Goal: Check status: Check status

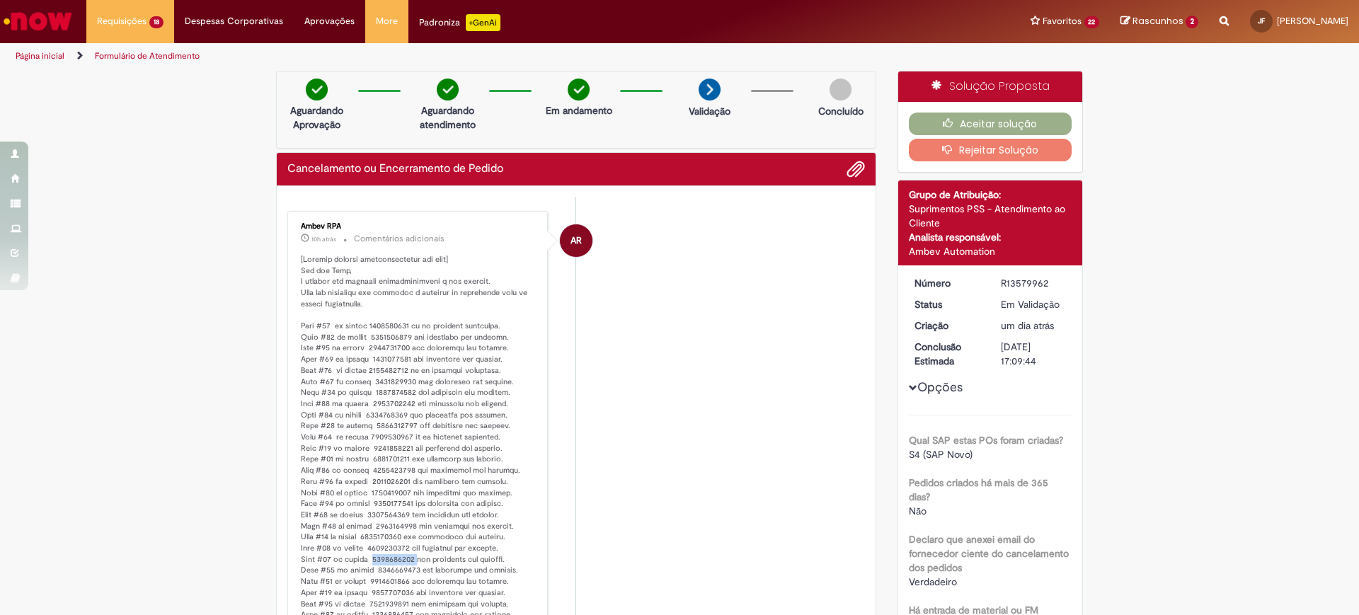
scroll to position [170, 0]
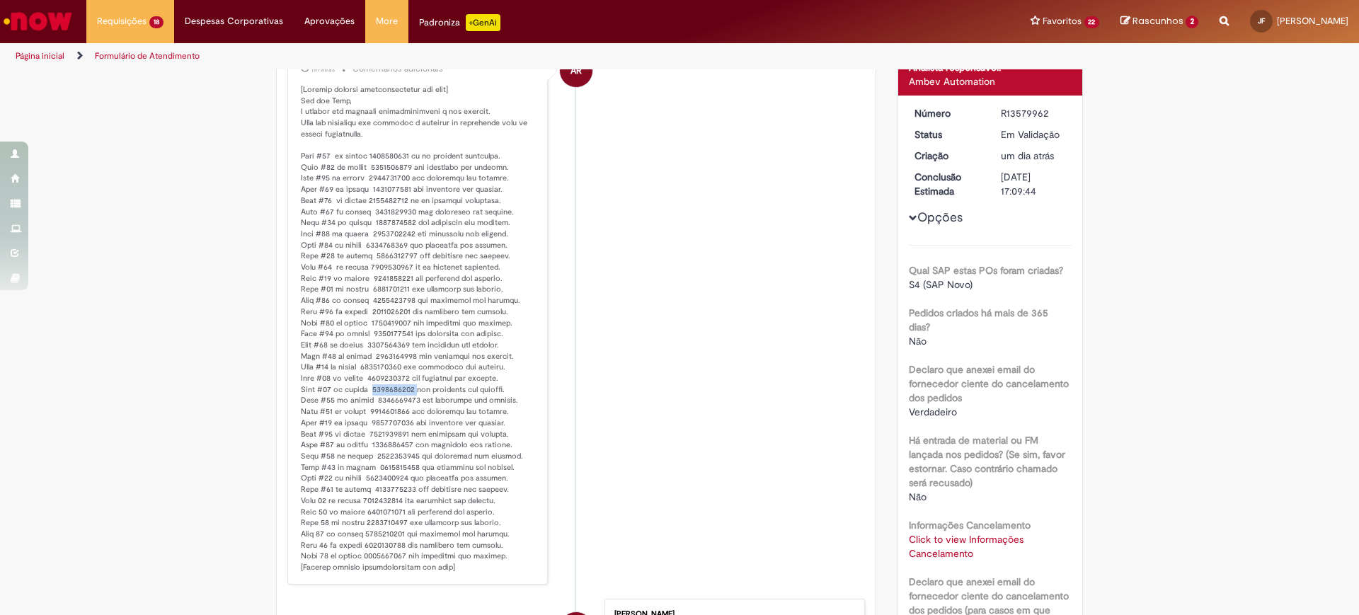
click at [379, 389] on p "Histórico de tíquete" at bounding box center [419, 328] width 236 height 489
click at [388, 400] on p "Histórico de tíquete" at bounding box center [419, 328] width 236 height 489
copy p "4501198760"
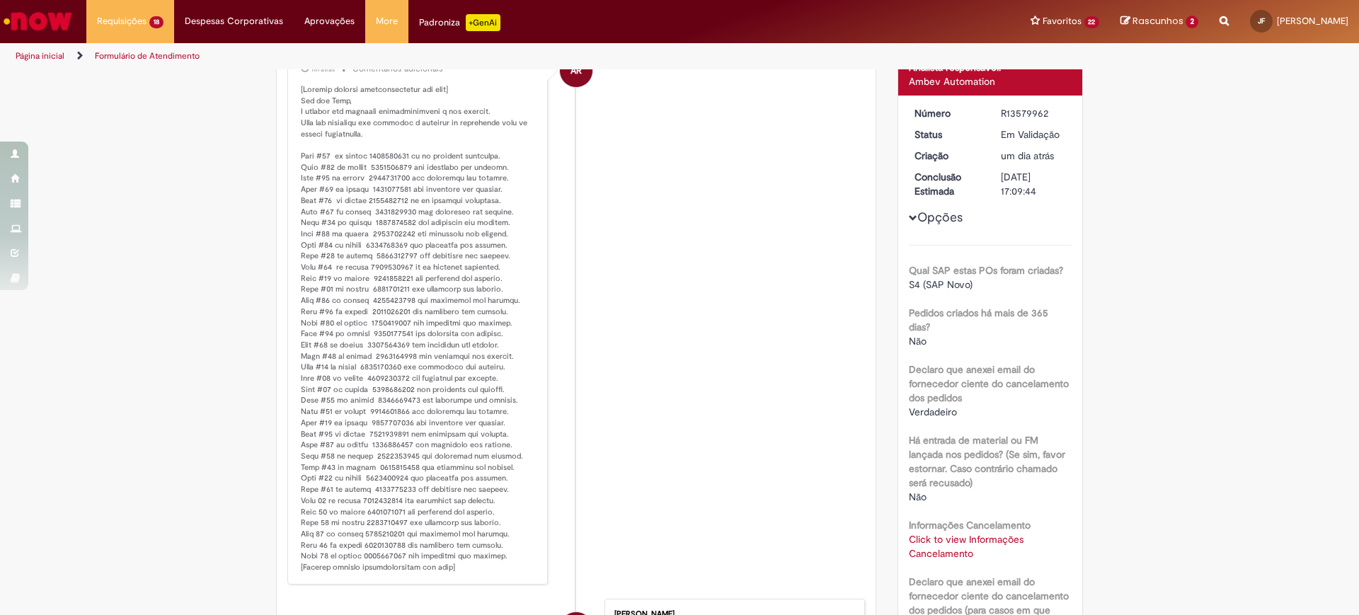
click at [387, 412] on p "Histórico de tíquete" at bounding box center [419, 328] width 236 height 489
copy p "4501237963"
click at [385, 411] on p "Histórico de tíquete" at bounding box center [419, 328] width 236 height 489
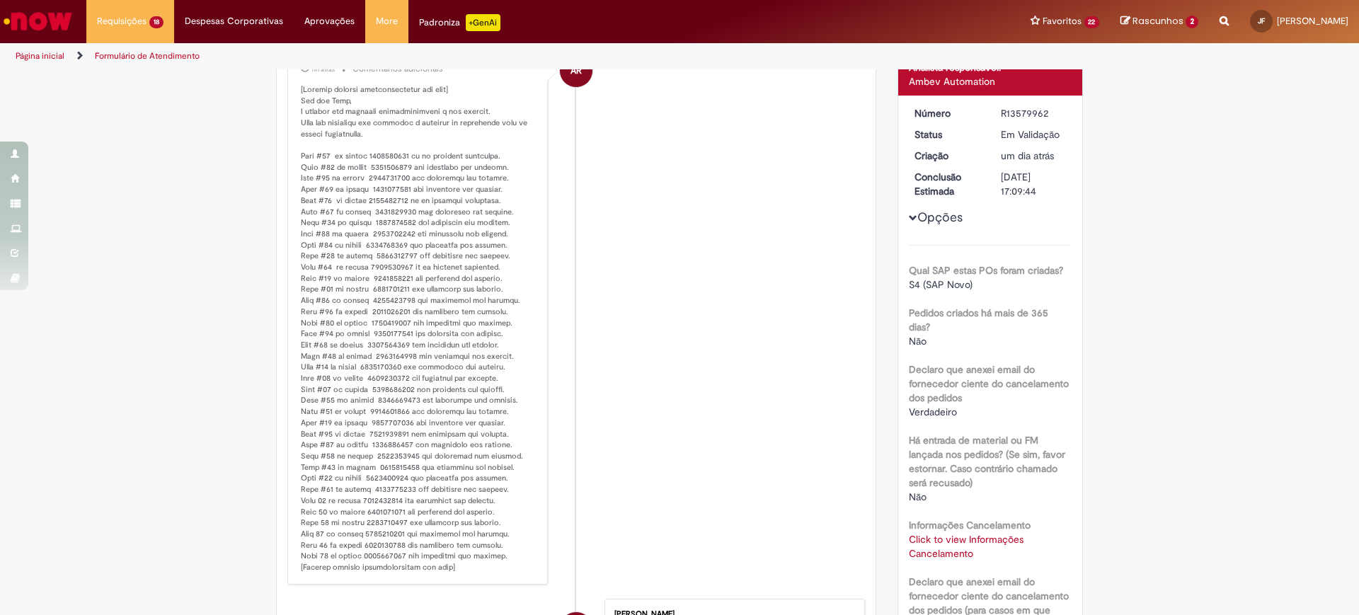
click at [379, 423] on p "Histórico de tíquete" at bounding box center [419, 328] width 236 height 489
copy p "4501089457"
click at [394, 433] on p "Histórico de tíquete" at bounding box center [419, 328] width 236 height 489
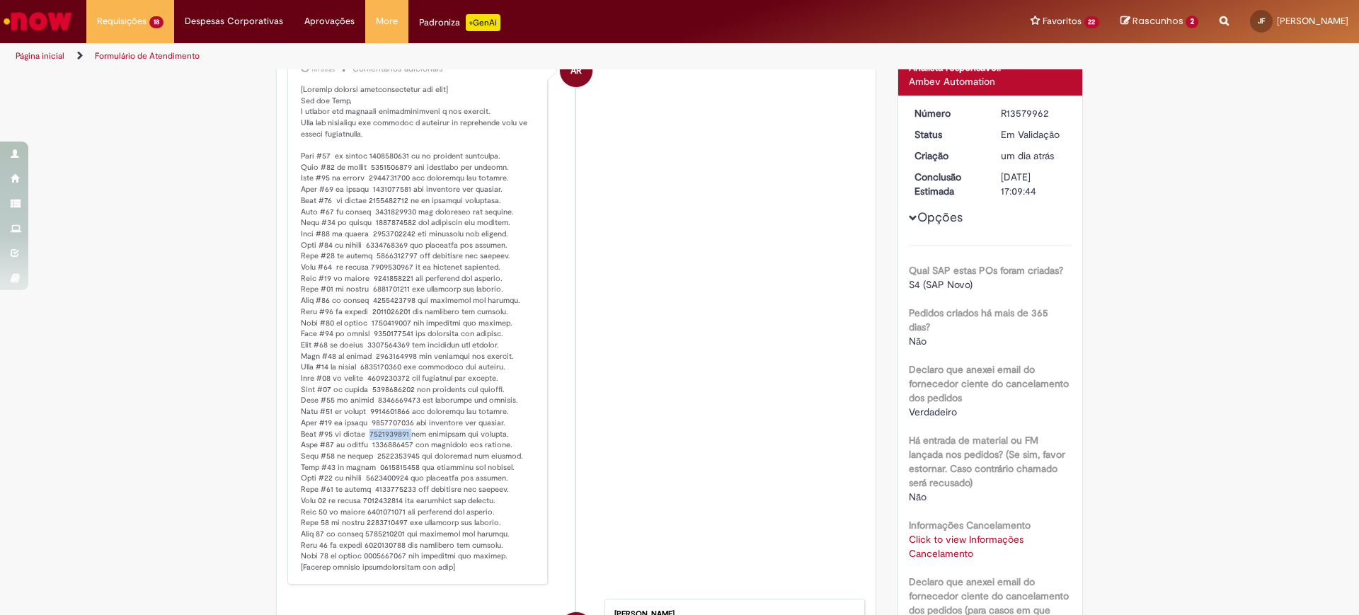
copy p "4501250306"
click at [378, 443] on p "Histórico de tíquete" at bounding box center [419, 328] width 236 height 489
copy p "4501045275"
click at [400, 452] on p "Histórico de tíquete" at bounding box center [419, 328] width 236 height 489
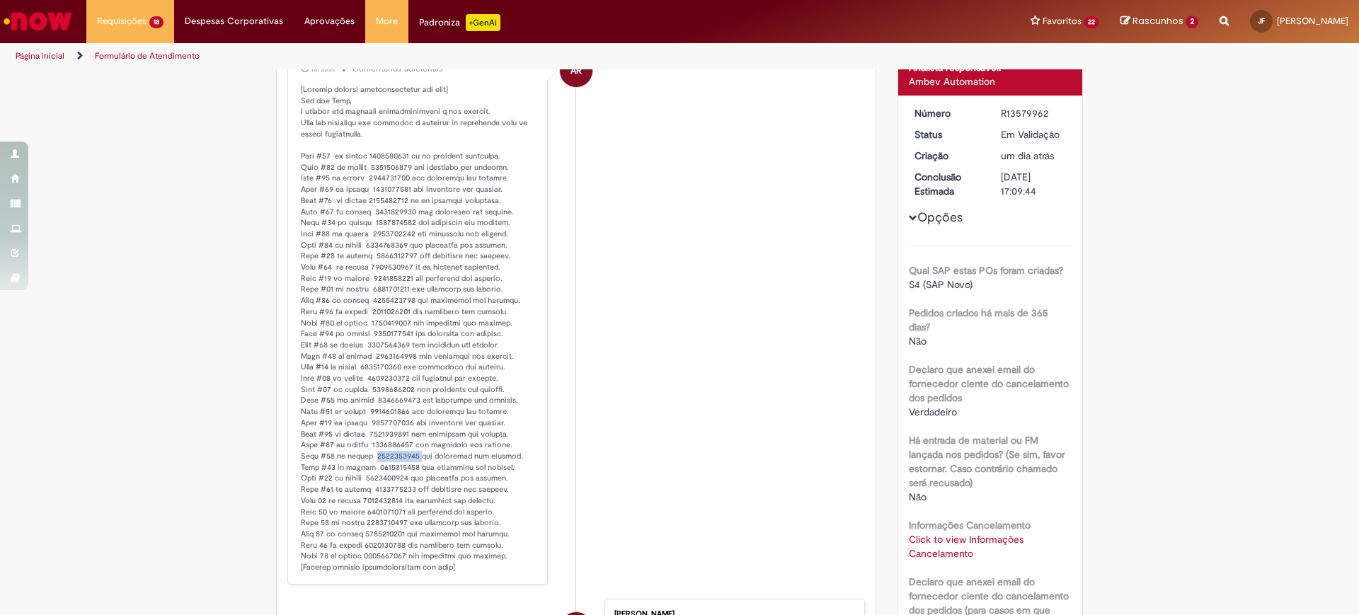
click at [400, 452] on p "Histórico de tíquete" at bounding box center [419, 328] width 236 height 489
copy p "4501247509"
click at [399, 470] on p "Histórico de tíquete" at bounding box center [419, 328] width 236 height 489
copy p "4501163536"
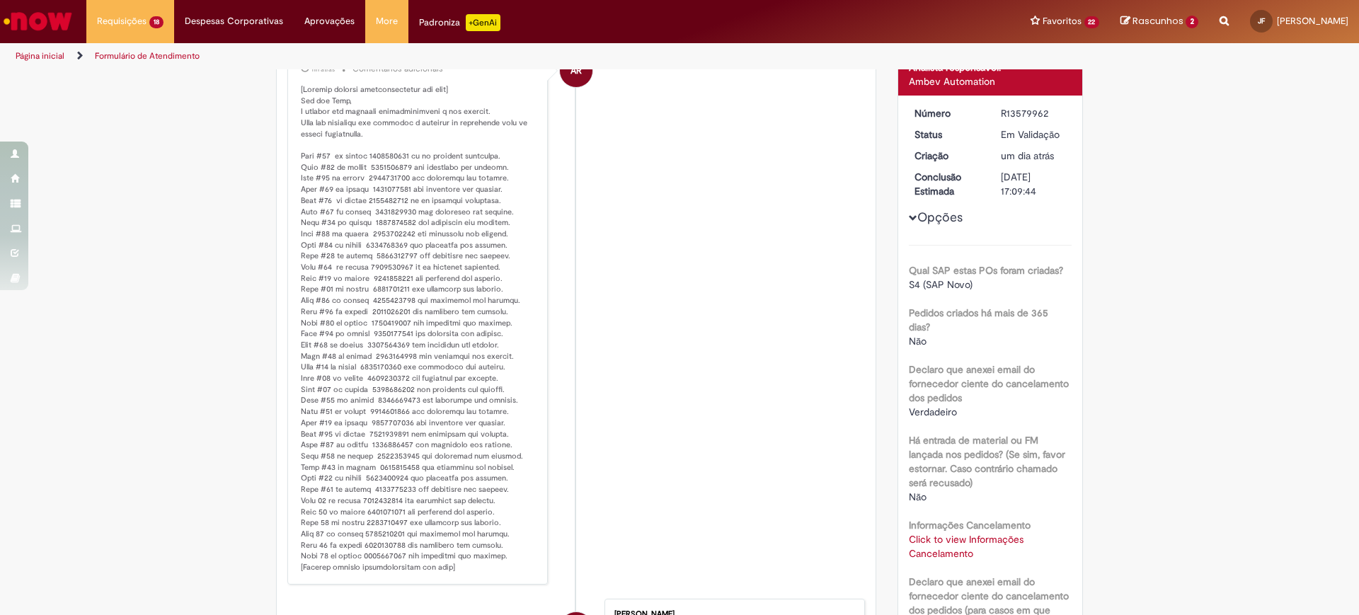
click at [390, 478] on p "Histórico de tíquete" at bounding box center [419, 328] width 236 height 489
copy p "4501133056"
click at [381, 475] on p "Histórico de tíquete" at bounding box center [419, 328] width 236 height 489
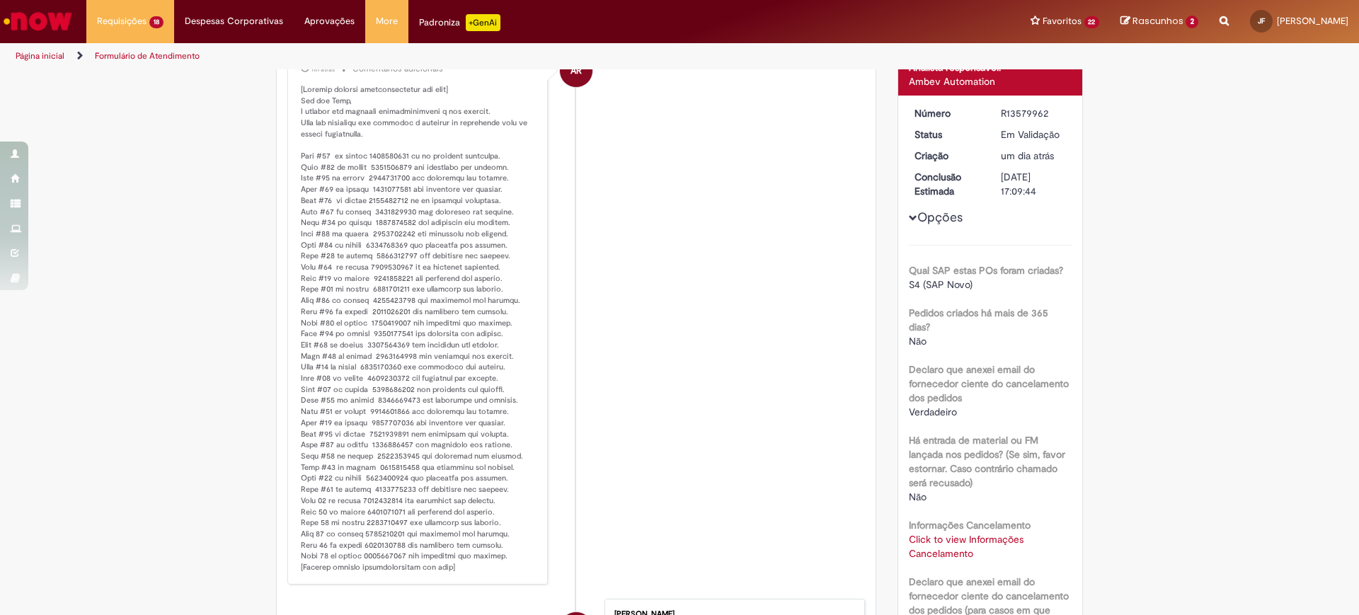
click at [398, 493] on p "Histórico de tíquete" at bounding box center [419, 328] width 236 height 489
copy p "4501307728"
click at [383, 498] on p "Histórico de tíquete" at bounding box center [419, 328] width 236 height 489
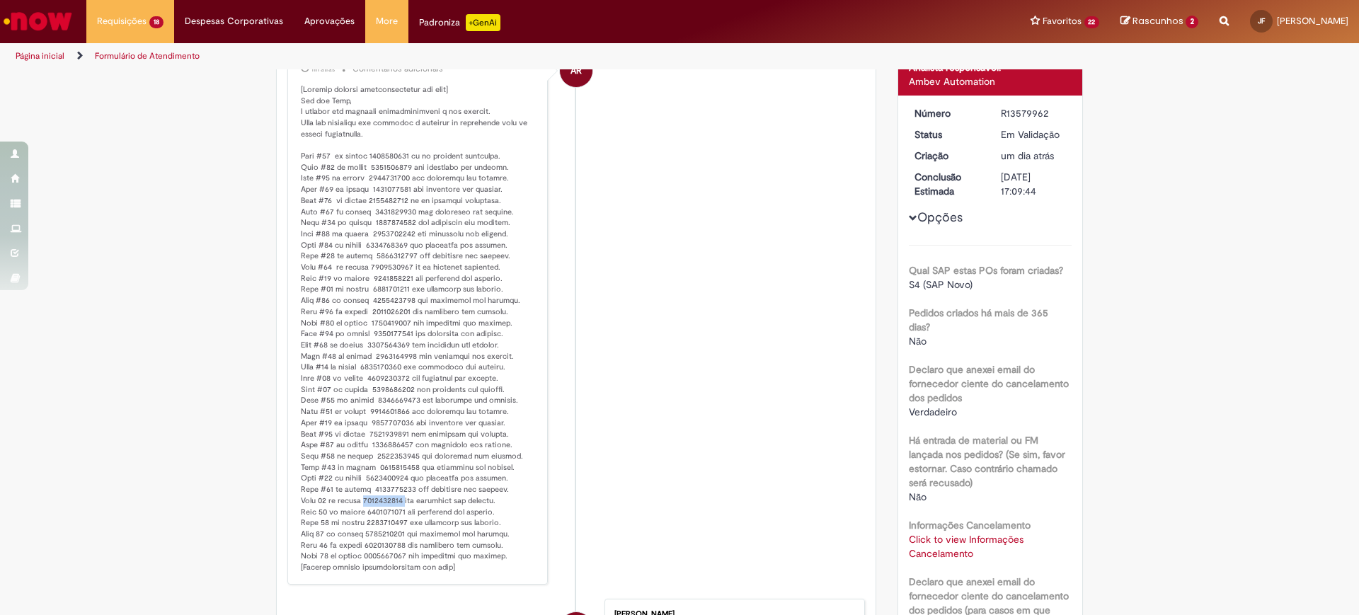
copy p "4501089457"
click at [379, 515] on p "Histórico de tíquete" at bounding box center [419, 328] width 236 height 489
click at [380, 515] on p "Histórico de tíquete" at bounding box center [419, 328] width 236 height 489
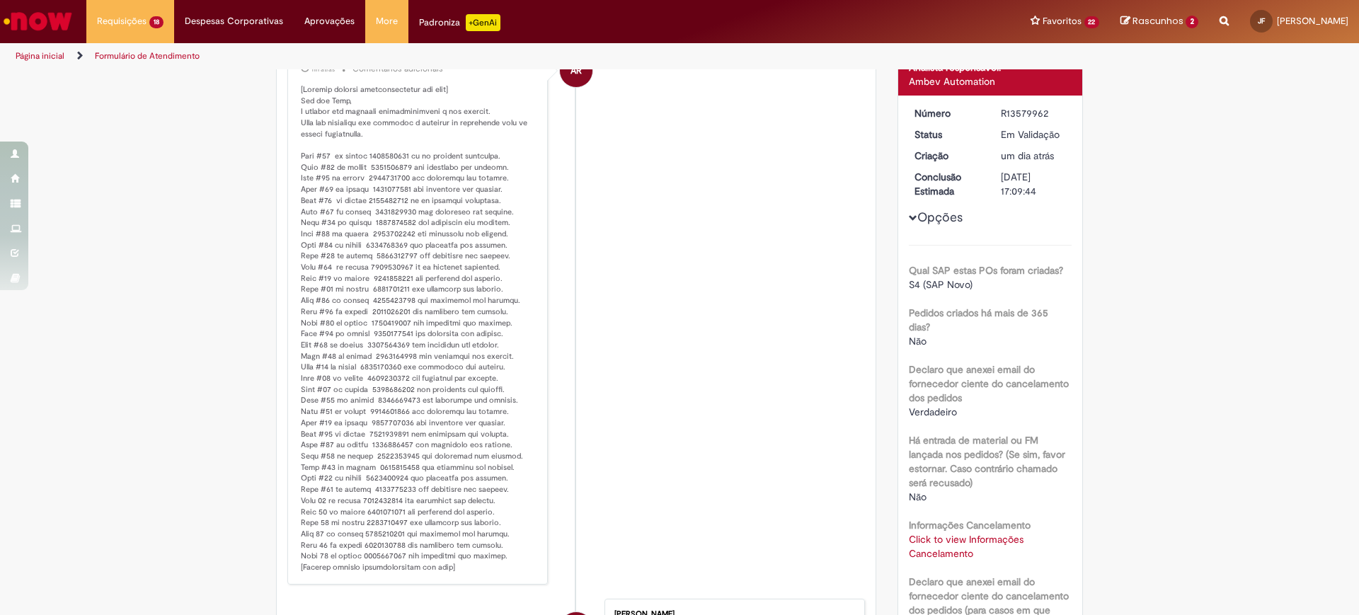
click at [381, 521] on p "Histórico de tíquete" at bounding box center [419, 328] width 236 height 489
click at [383, 521] on p "Histórico de tíquete" at bounding box center [419, 328] width 236 height 489
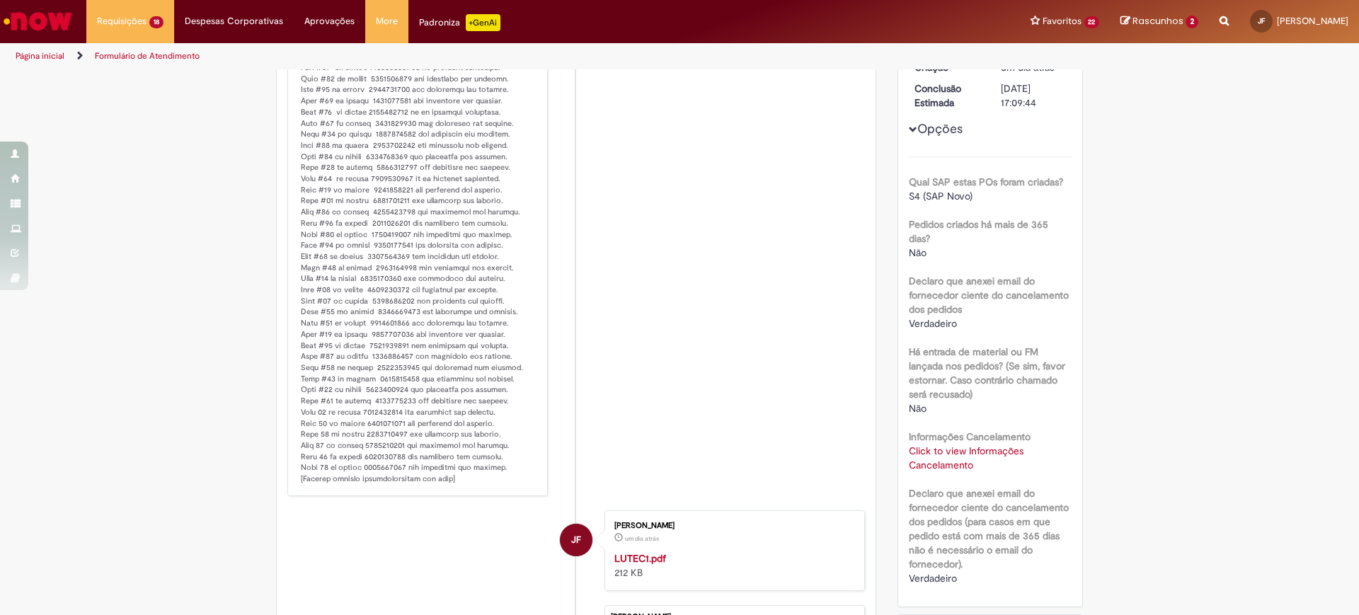
click at [382, 447] on p "Histórico de tíquete" at bounding box center [419, 240] width 236 height 489
click at [374, 457] on p "Histórico de tíquete" at bounding box center [419, 240] width 236 height 489
click at [389, 469] on p "Histórico de tíquete" at bounding box center [419, 240] width 236 height 489
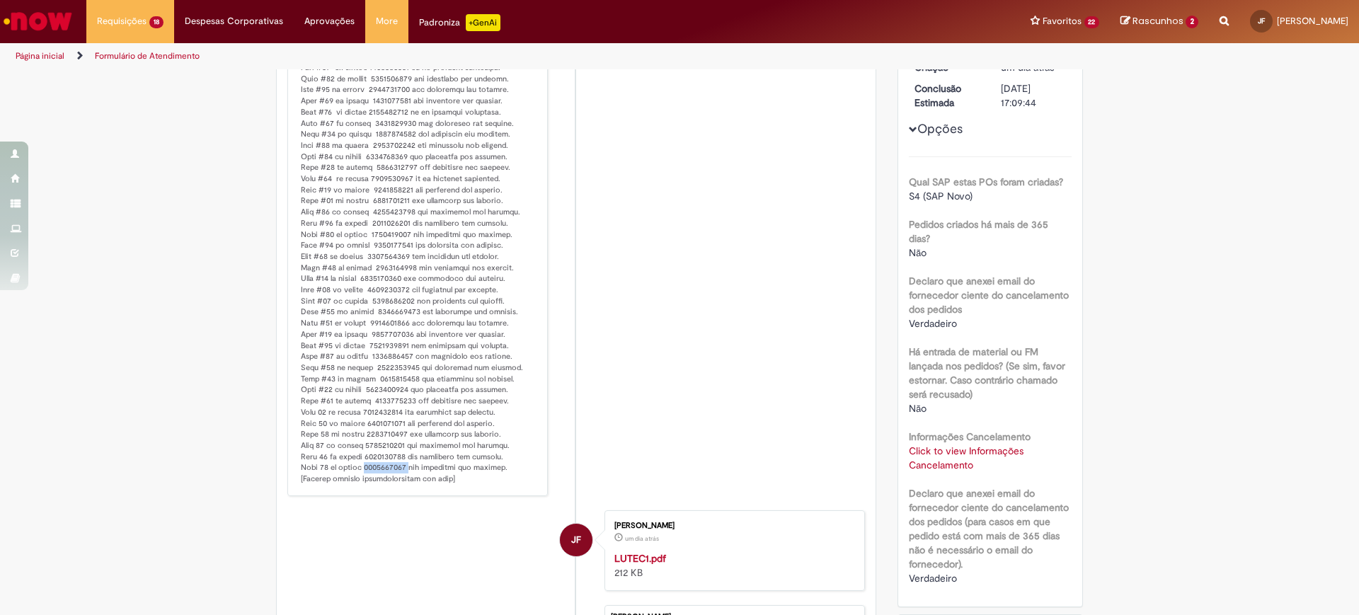
click at [389, 469] on p "Histórico de tíquete" at bounding box center [419, 240] width 236 height 489
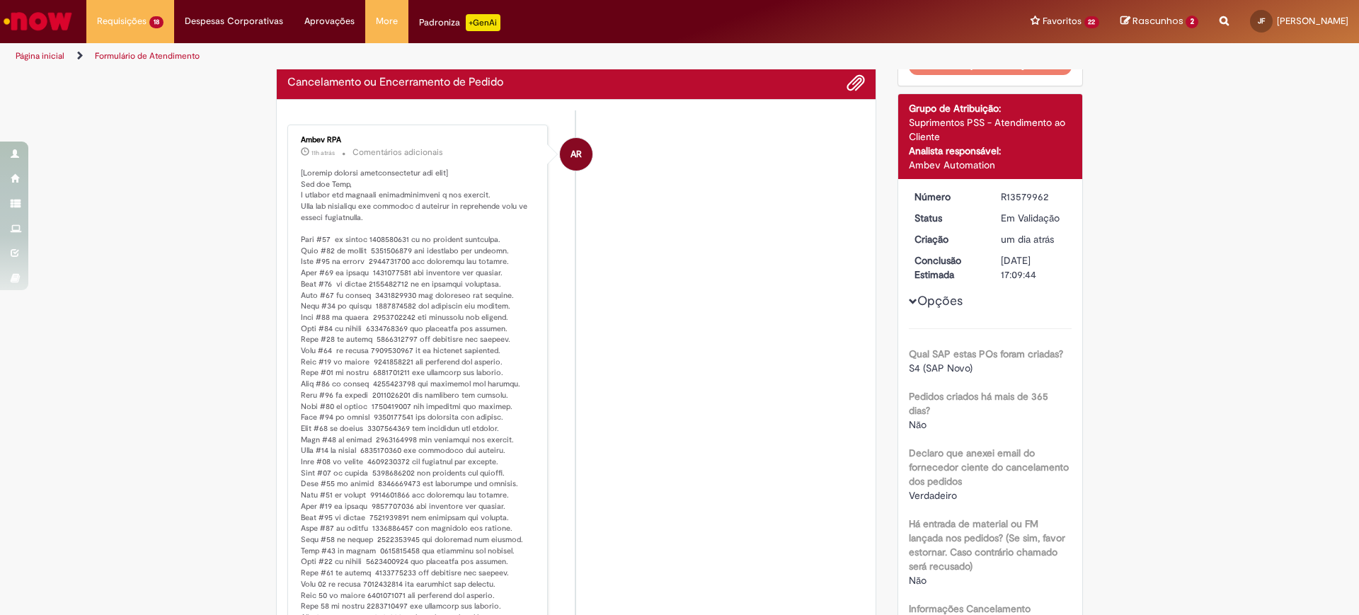
scroll to position [0, 0]
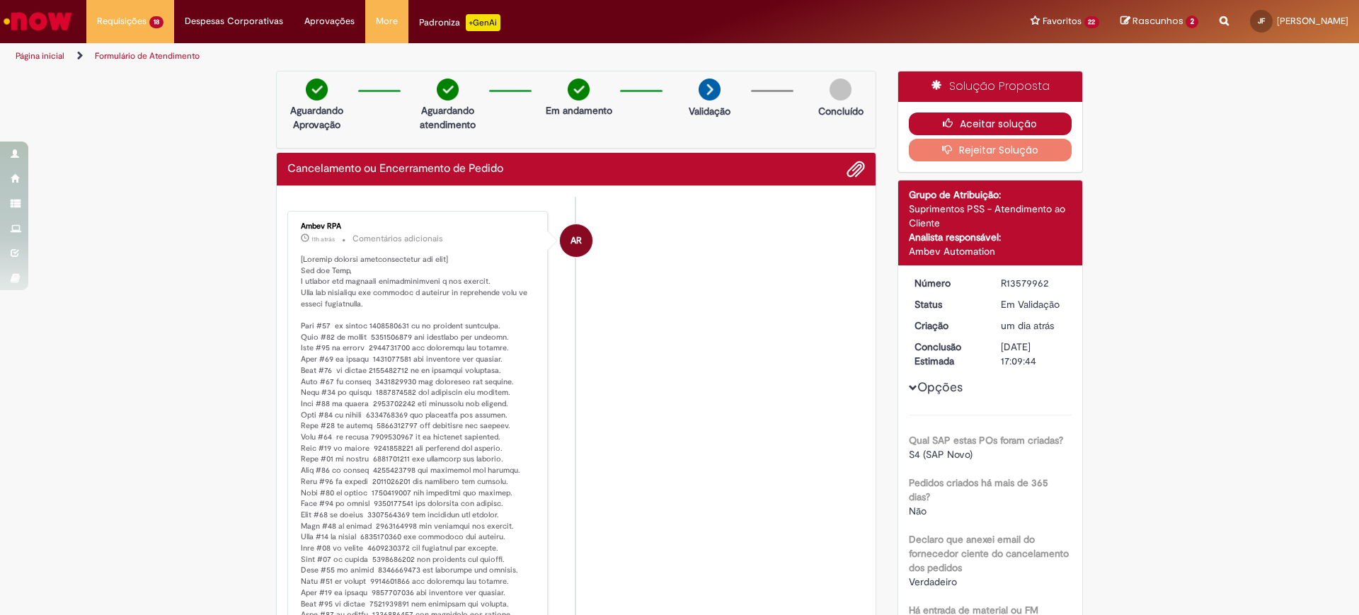
click at [946, 120] on icon "button" at bounding box center [951, 123] width 17 height 10
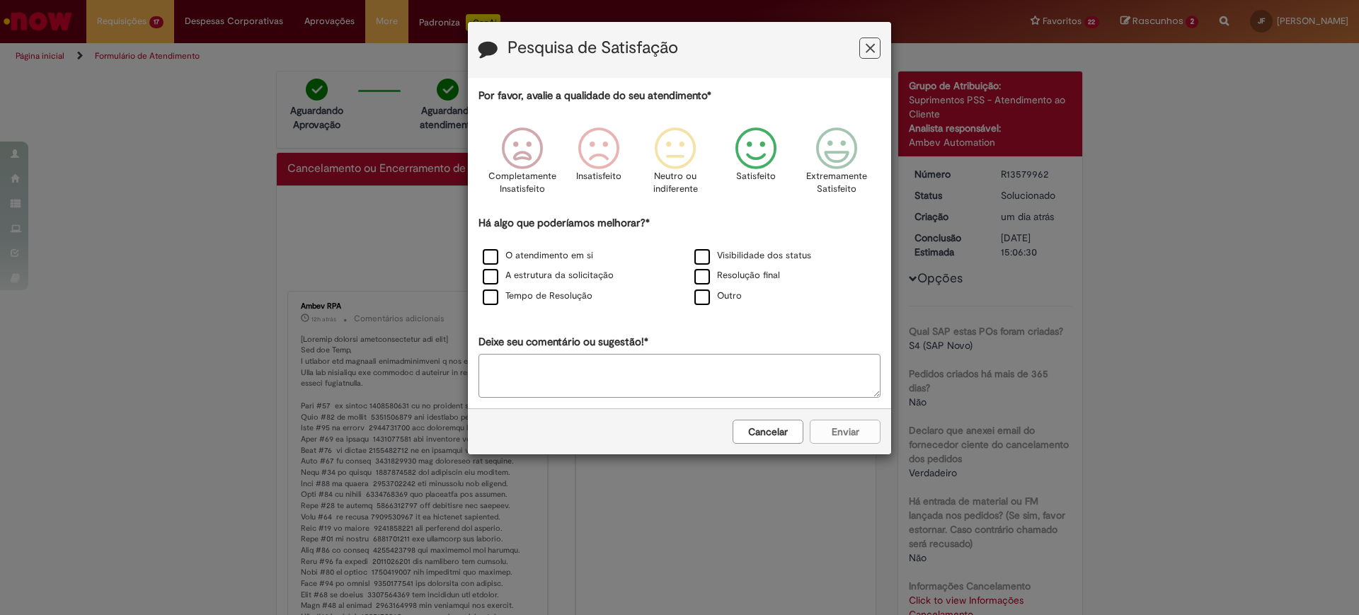
drag, startPoint x: 776, startPoint y: 155, endPoint x: 764, endPoint y: 194, distance: 40.5
click at [774, 155] on icon "Feedback" at bounding box center [756, 148] width 53 height 42
click at [705, 282] on label "Resolução final" at bounding box center [737, 275] width 86 height 13
click at [847, 435] on button "Enviar" at bounding box center [845, 432] width 71 height 24
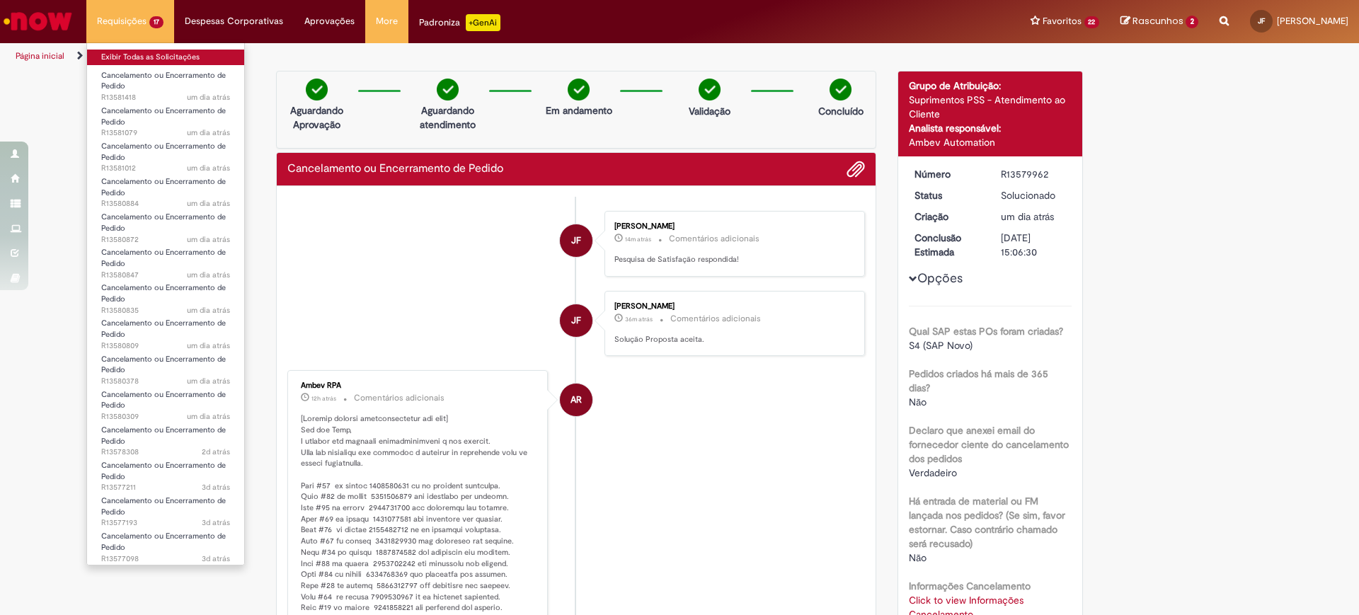
click at [149, 61] on link "Exibir Todas as Solicitações" at bounding box center [165, 58] width 157 height 16
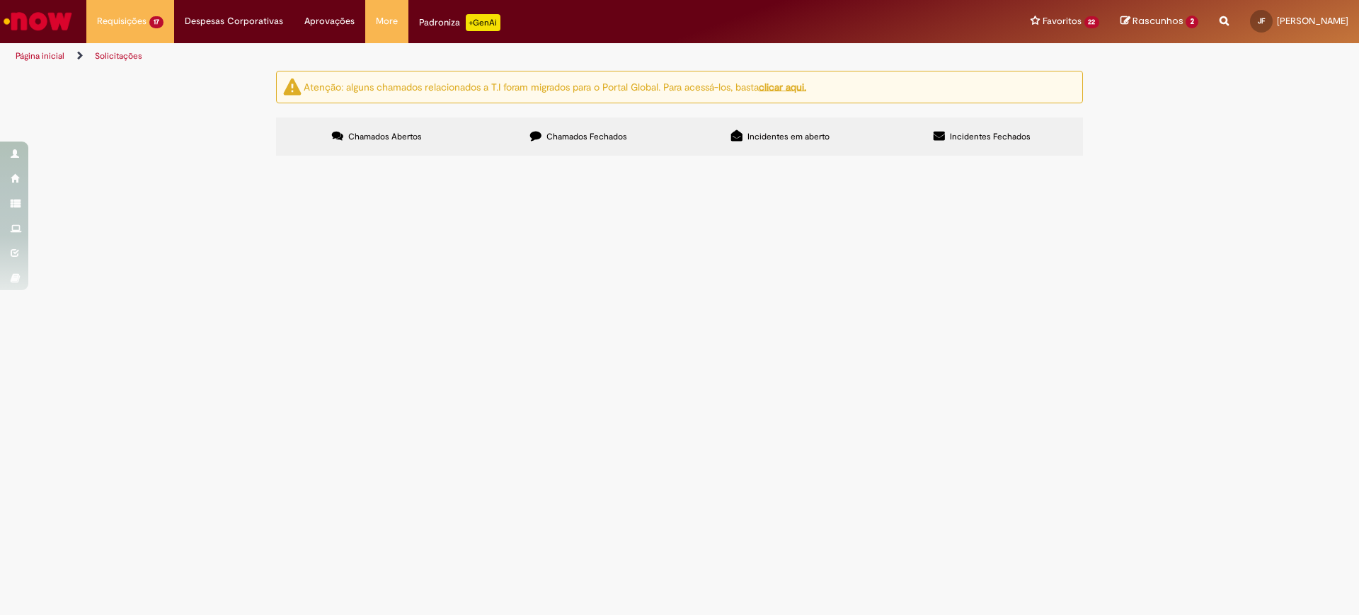
scroll to position [133, 0]
click at [0, 0] on span "R13580309" at bounding box center [0, 0] width 0 height 0
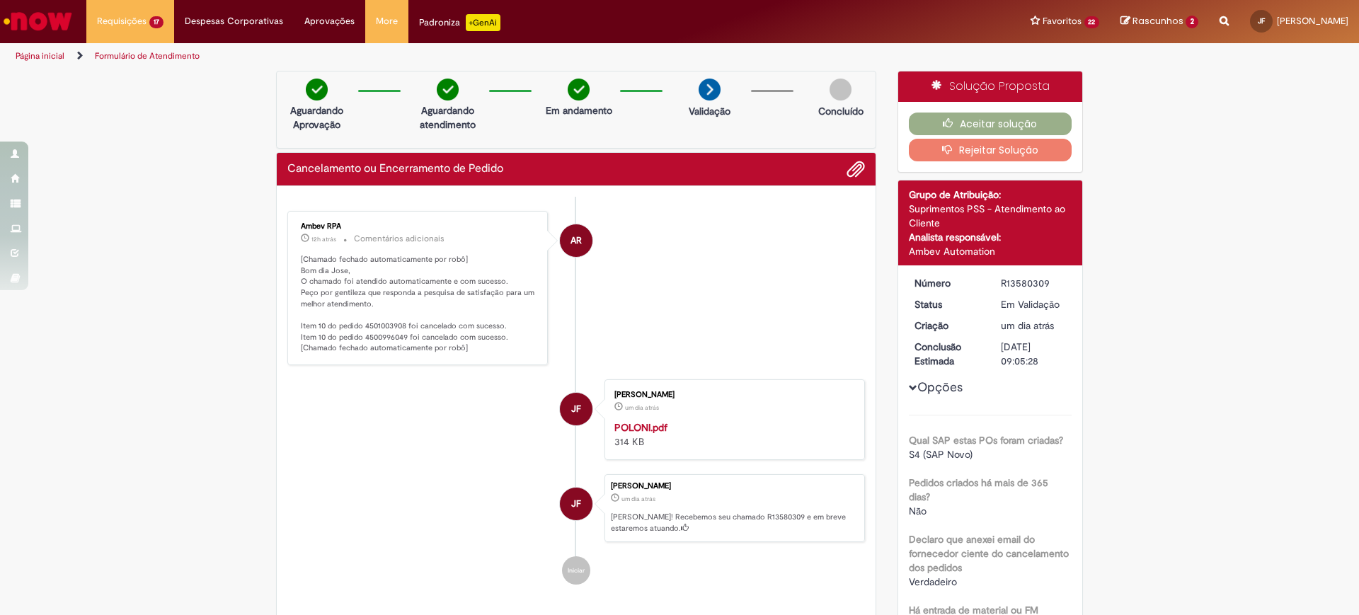
click at [379, 319] on p "[Chamado fechado automaticamente por robô] Bom dia Jose, O chamado foi atendido…" at bounding box center [419, 304] width 236 height 100
click at [382, 321] on p "[Chamado fechado automaticamente por robô] Bom dia Jose, O chamado foi atendido…" at bounding box center [419, 304] width 236 height 100
click at [384, 336] on p "[Chamado fechado automaticamente por robô] Bom dia Jose, O chamado foi atendido…" at bounding box center [419, 304] width 236 height 100
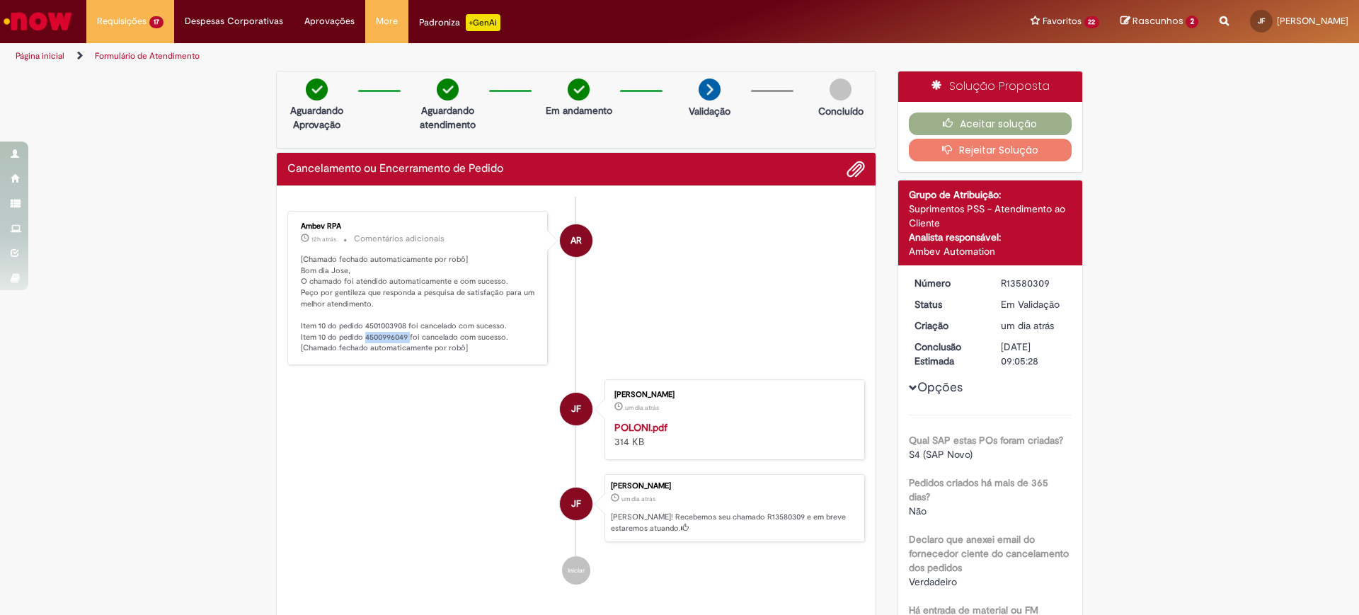
click at [384, 336] on p "[Chamado fechado automaticamente por robô] Bom dia Jose, O chamado foi atendido…" at bounding box center [419, 304] width 236 height 100
click at [693, 244] on li "AR Ambev RPA 12h atrás 12 horas atrás Comentários adicionais [Chamado fechado a…" at bounding box center [576, 288] width 578 height 154
click at [922, 126] on button "Aceitar solução" at bounding box center [991, 124] width 164 height 23
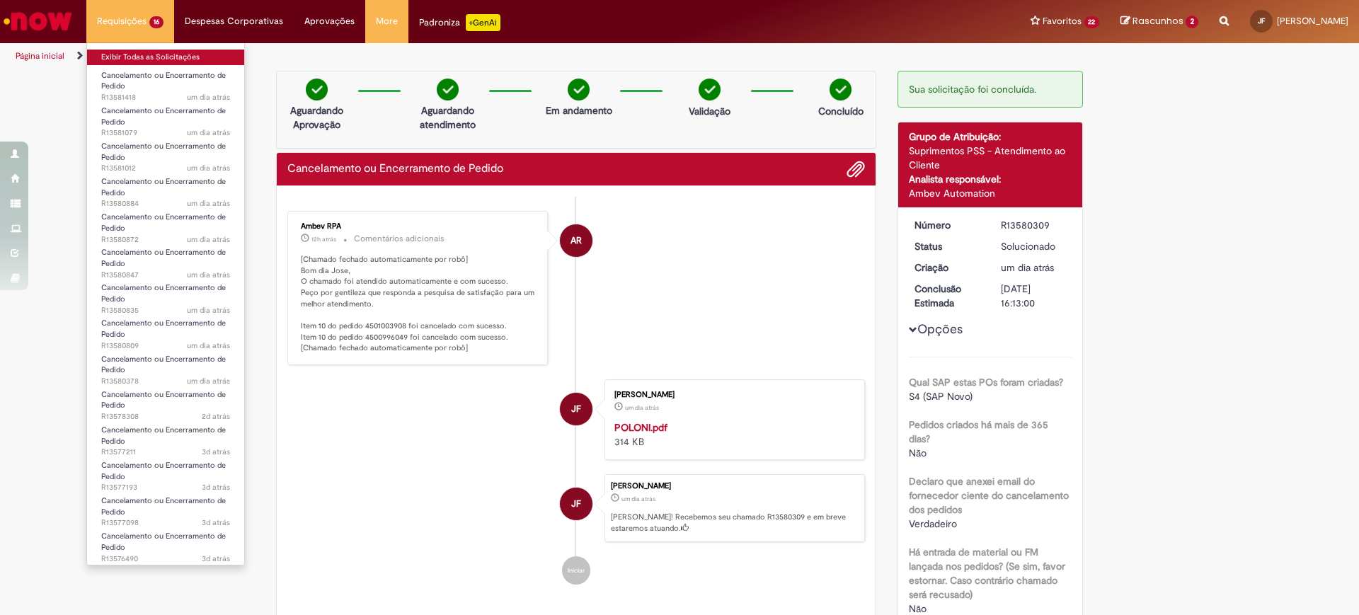
click at [150, 60] on link "Exibir Todas as Solicitações" at bounding box center [165, 58] width 157 height 16
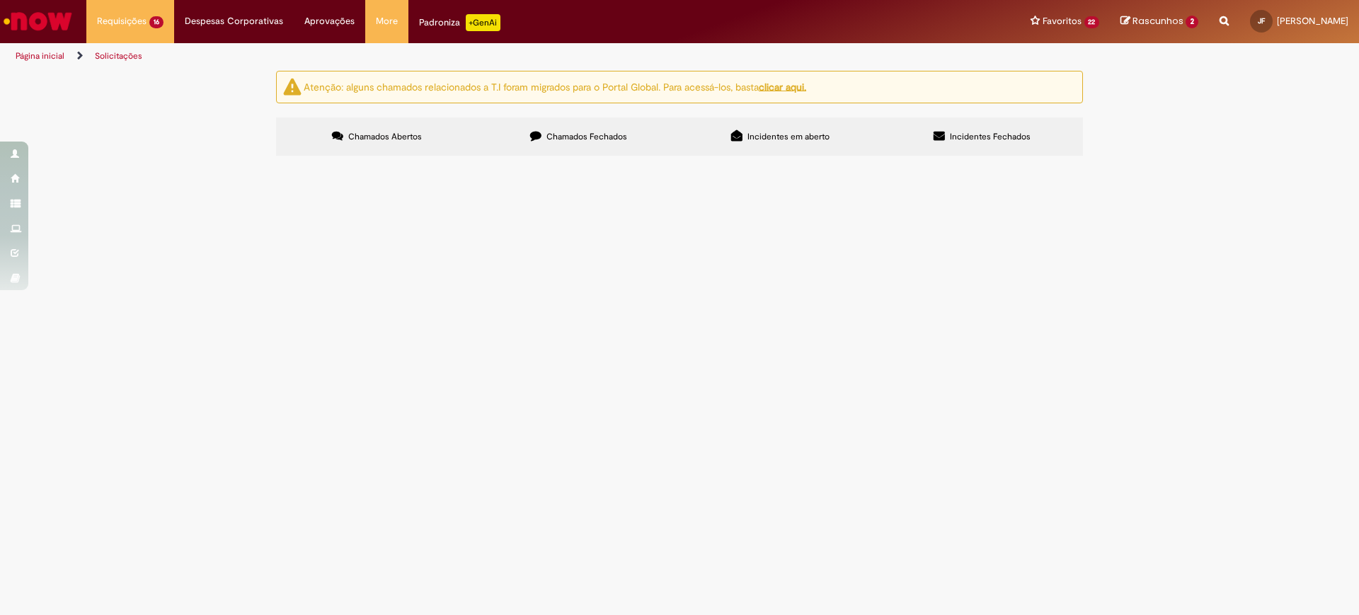
click at [0, 0] on span "Cancelamento ou Encerramento de Pedido" at bounding box center [0, 0] width 0 height 0
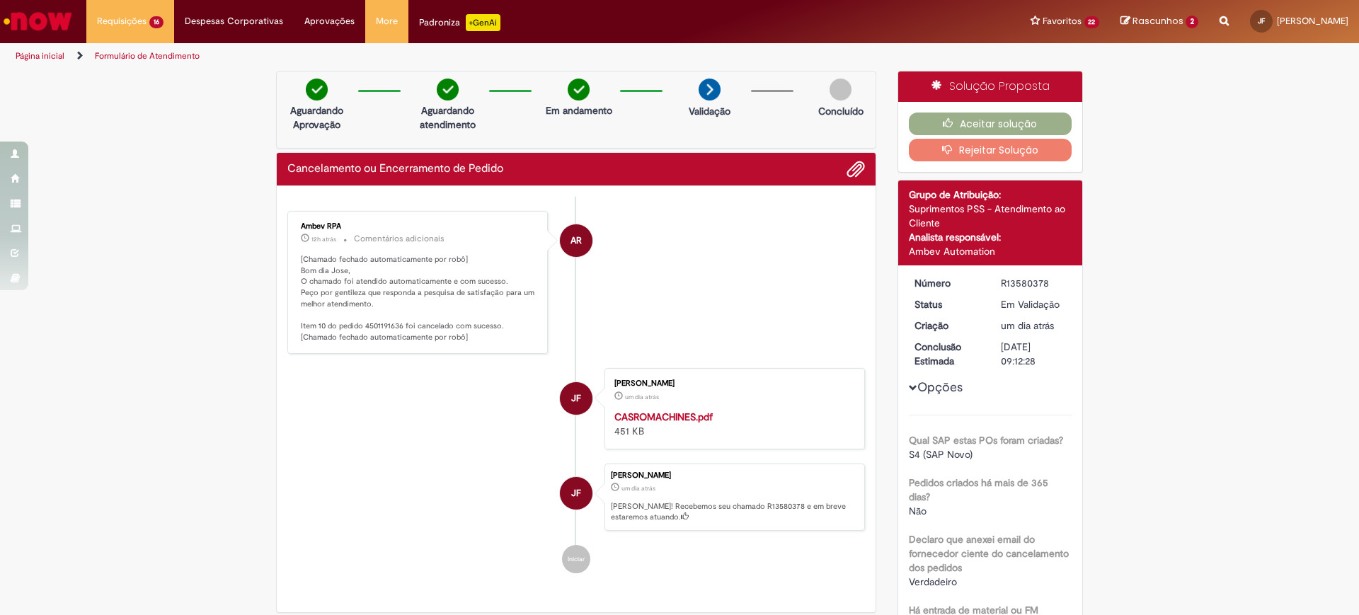
click at [399, 323] on p "[Chamado fechado automaticamente por robô] Bom dia Jose, O chamado foi atendido…" at bounding box center [419, 298] width 236 height 89
click at [381, 323] on p "[Chamado fechado automaticamente por robô] Bom dia Jose, O chamado foi atendido…" at bounding box center [419, 298] width 236 height 89
